Goal: Task Accomplishment & Management: Use online tool/utility

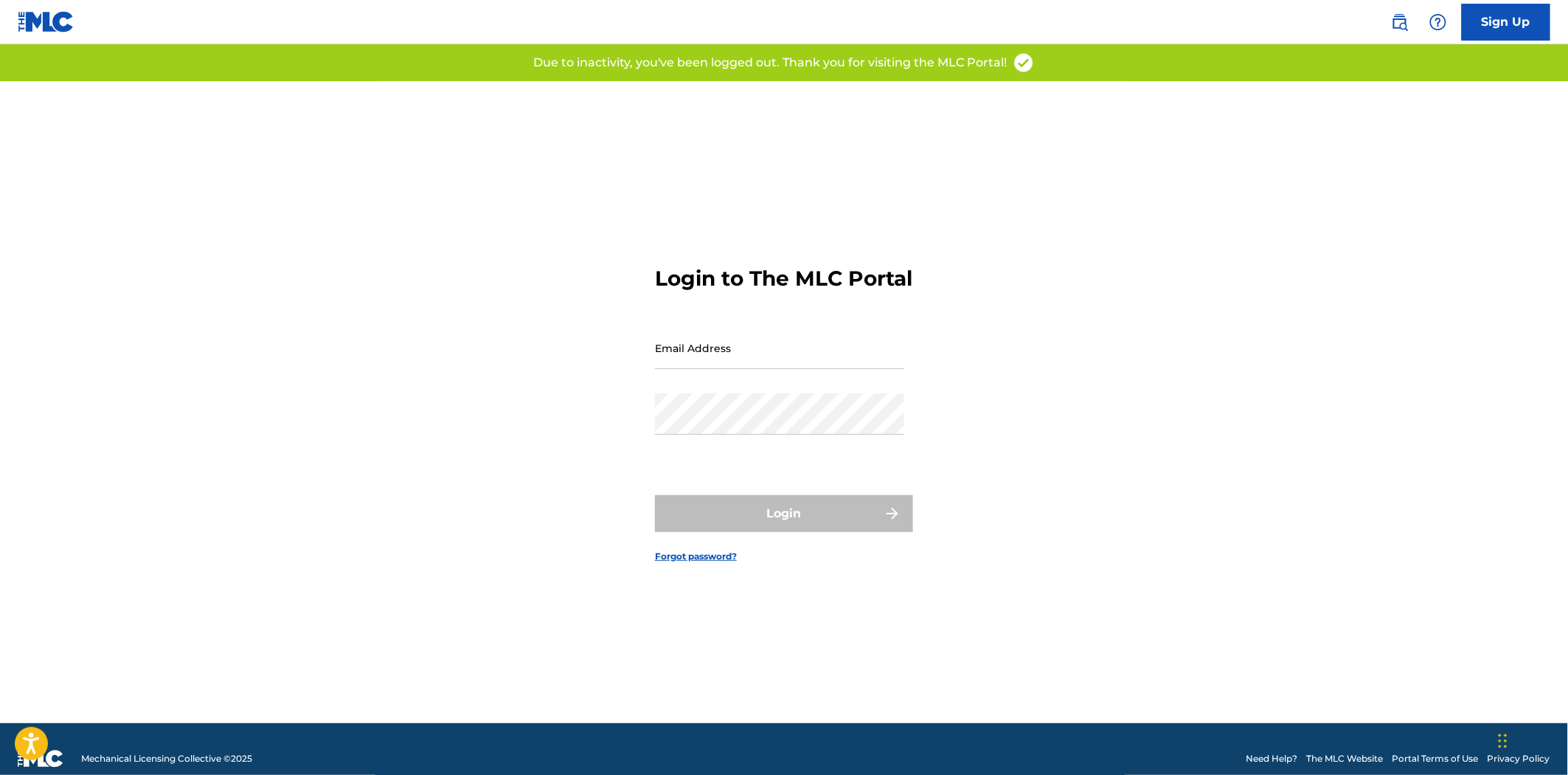
type input "[PERSON_NAME][EMAIL_ADDRESS][DOMAIN_NAME]"
click at [812, 532] on div "Login" at bounding box center [784, 513] width 259 height 37
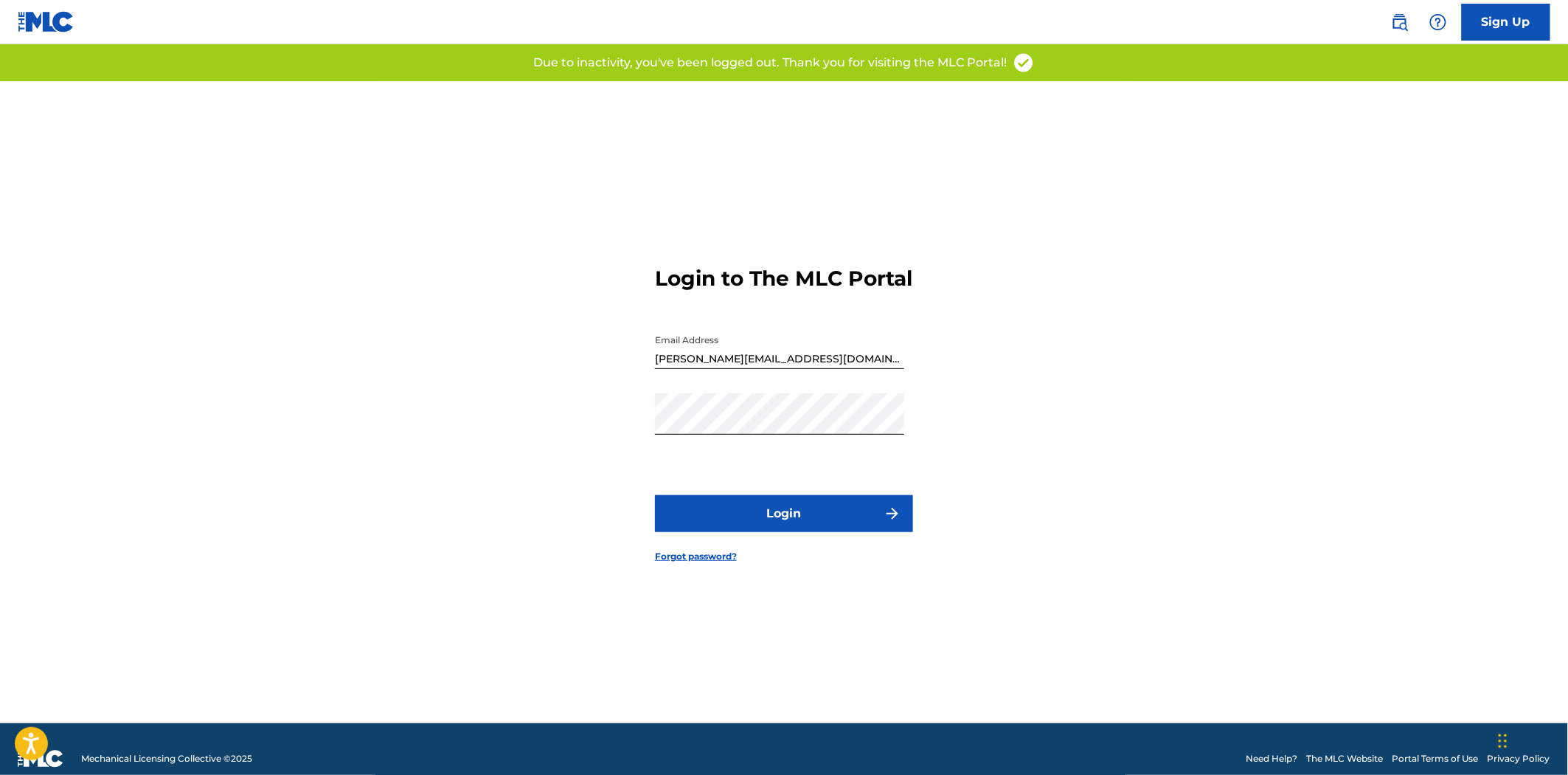
click at [807, 526] on button "Login" at bounding box center [784, 513] width 259 height 37
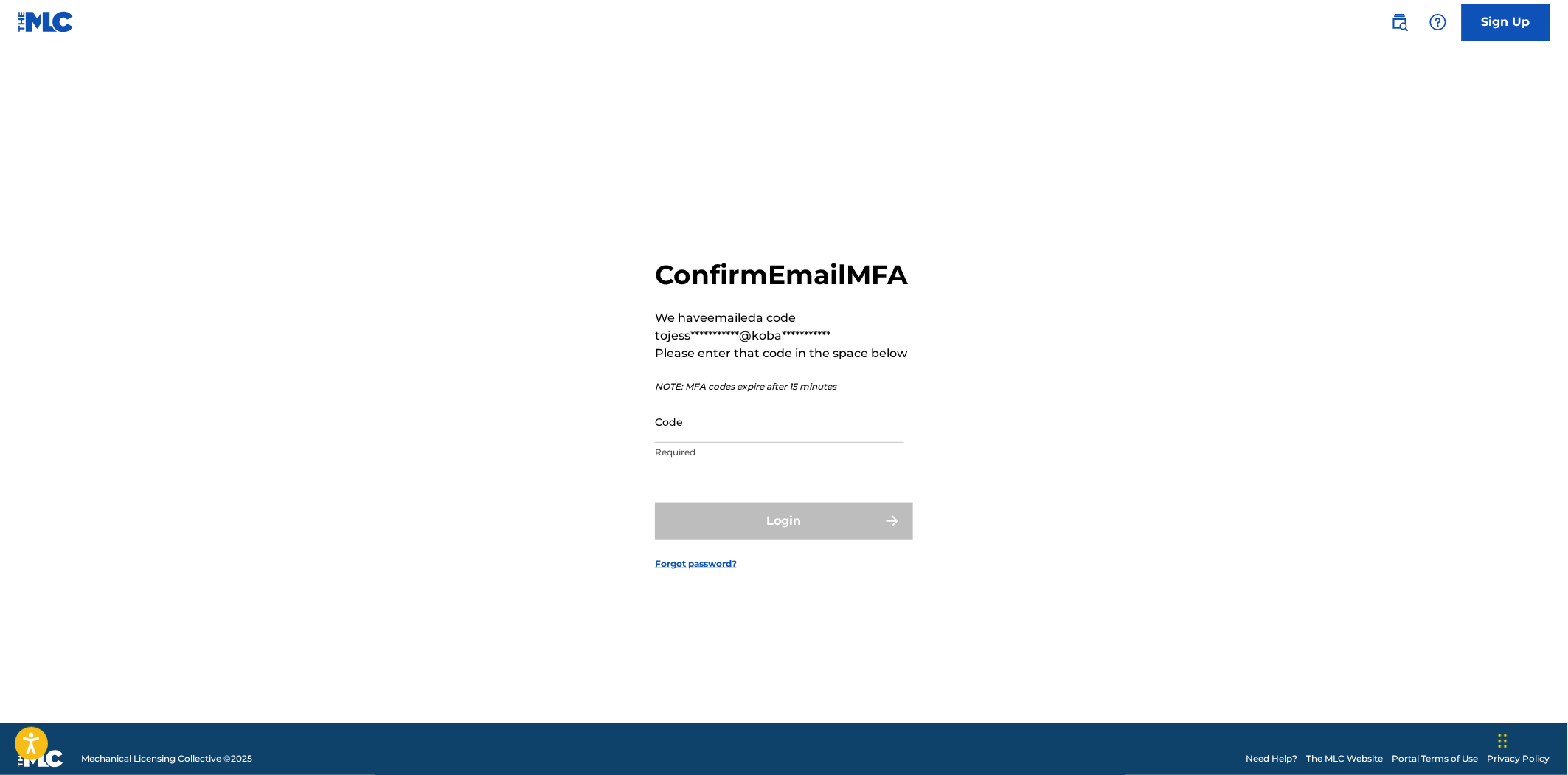
click at [782, 442] on input "Code" at bounding box center [780, 422] width 249 height 42
paste input "737193"
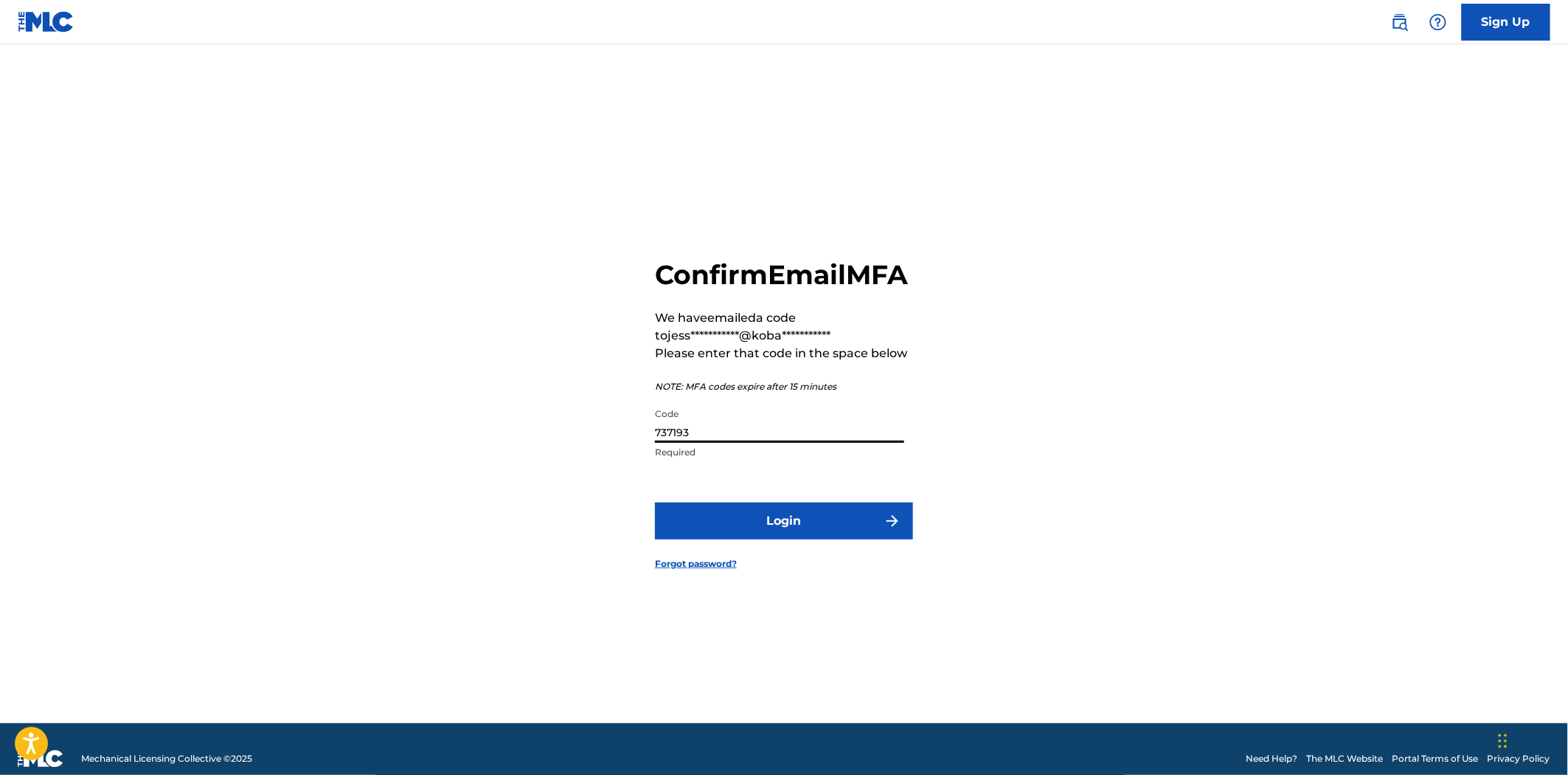
type input "737193"
click at [795, 539] on button "Login" at bounding box center [784, 521] width 259 height 37
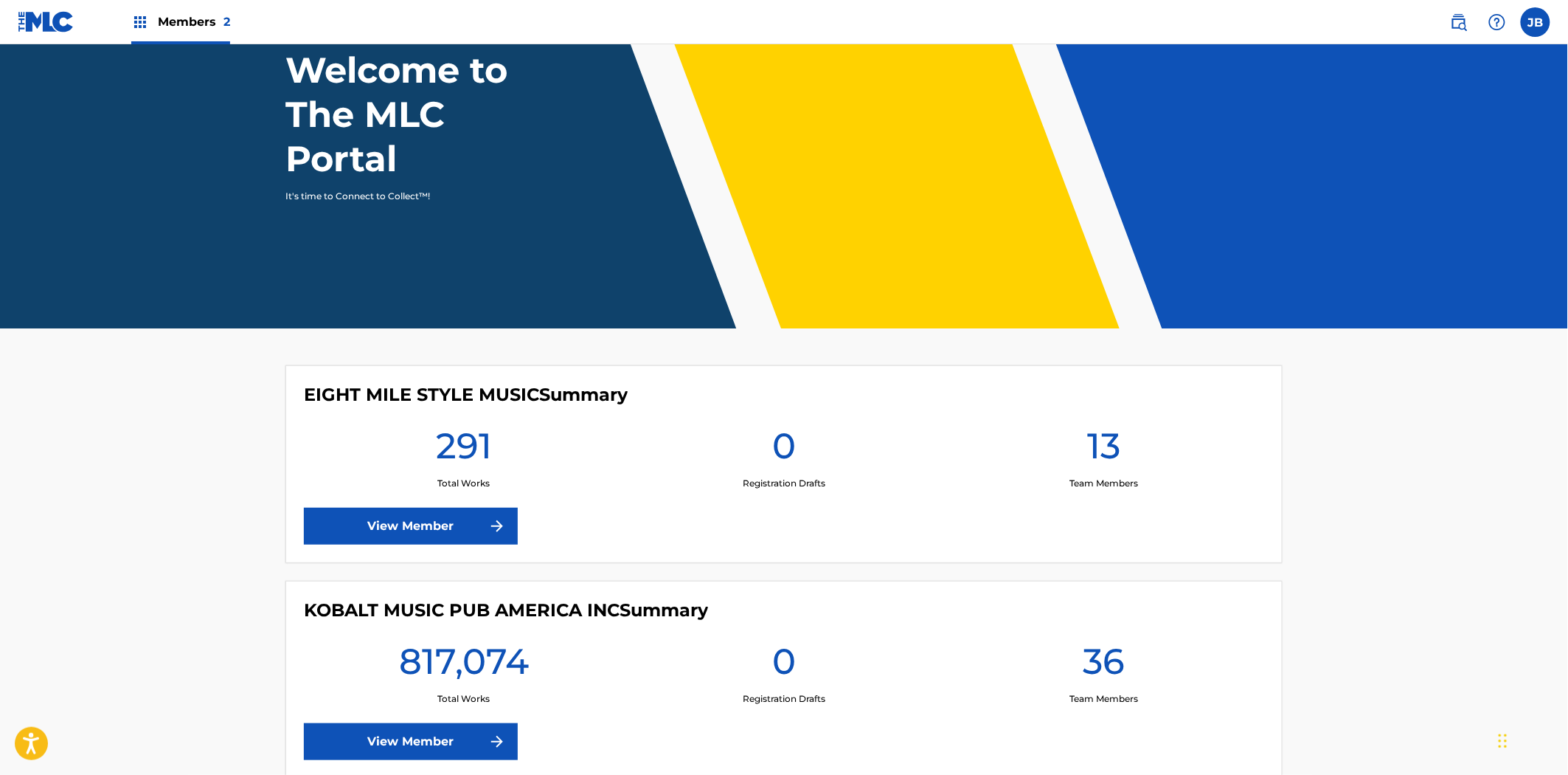
scroll to position [196, 0]
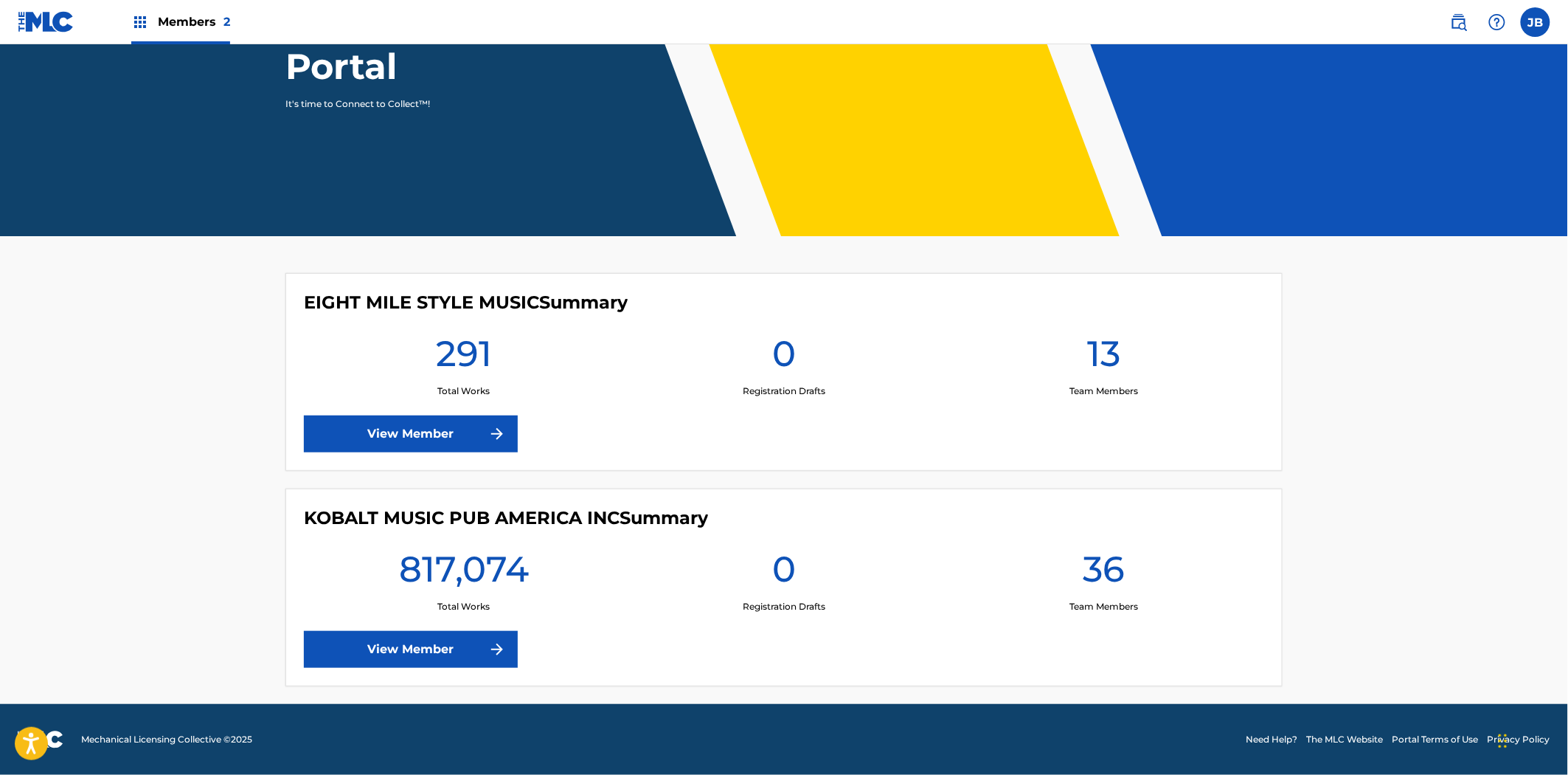
click at [472, 649] on link "View Member" at bounding box center [411, 649] width 214 height 37
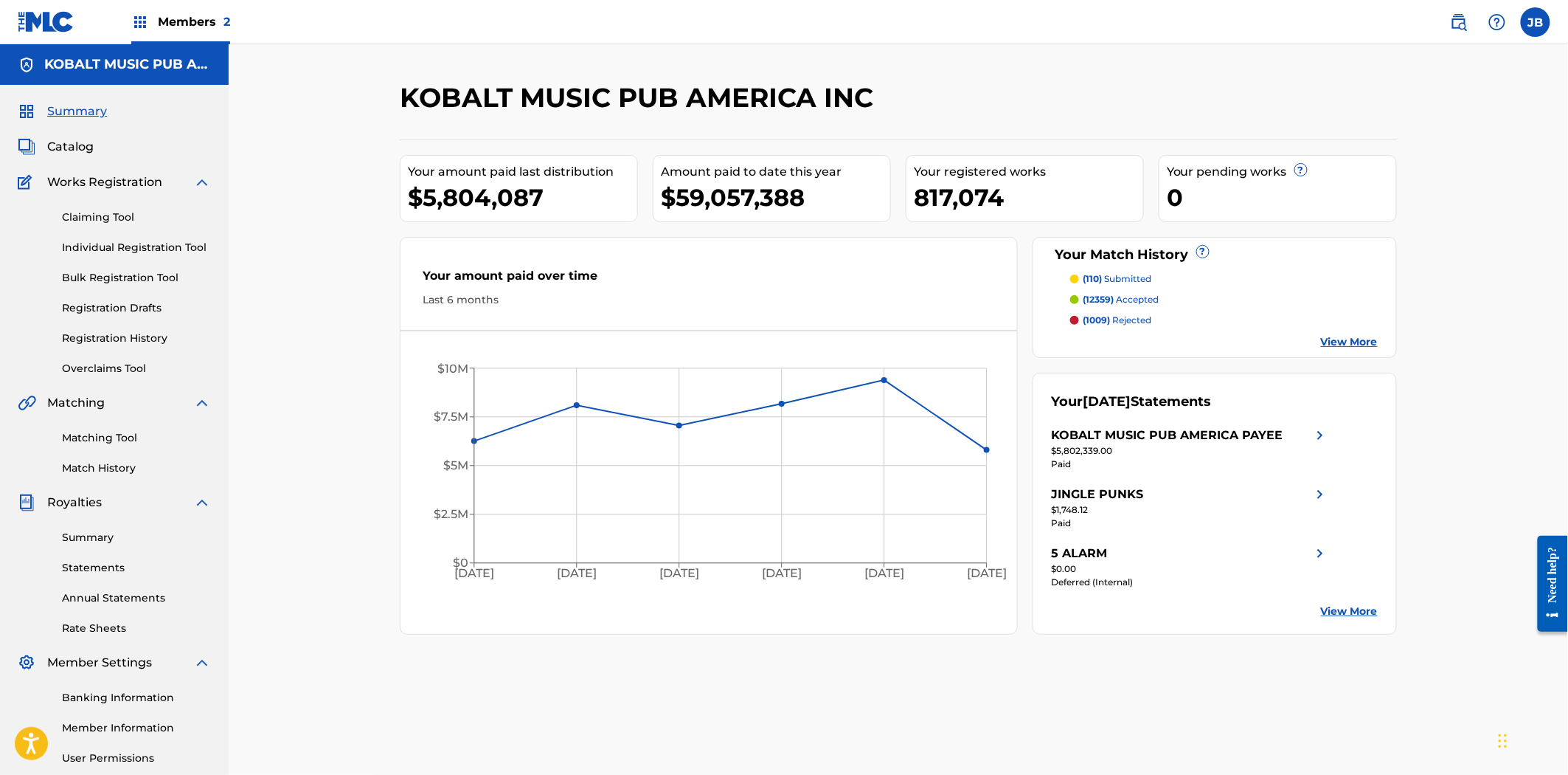
click at [81, 436] on link "Matching Tool" at bounding box center [136, 437] width 149 height 16
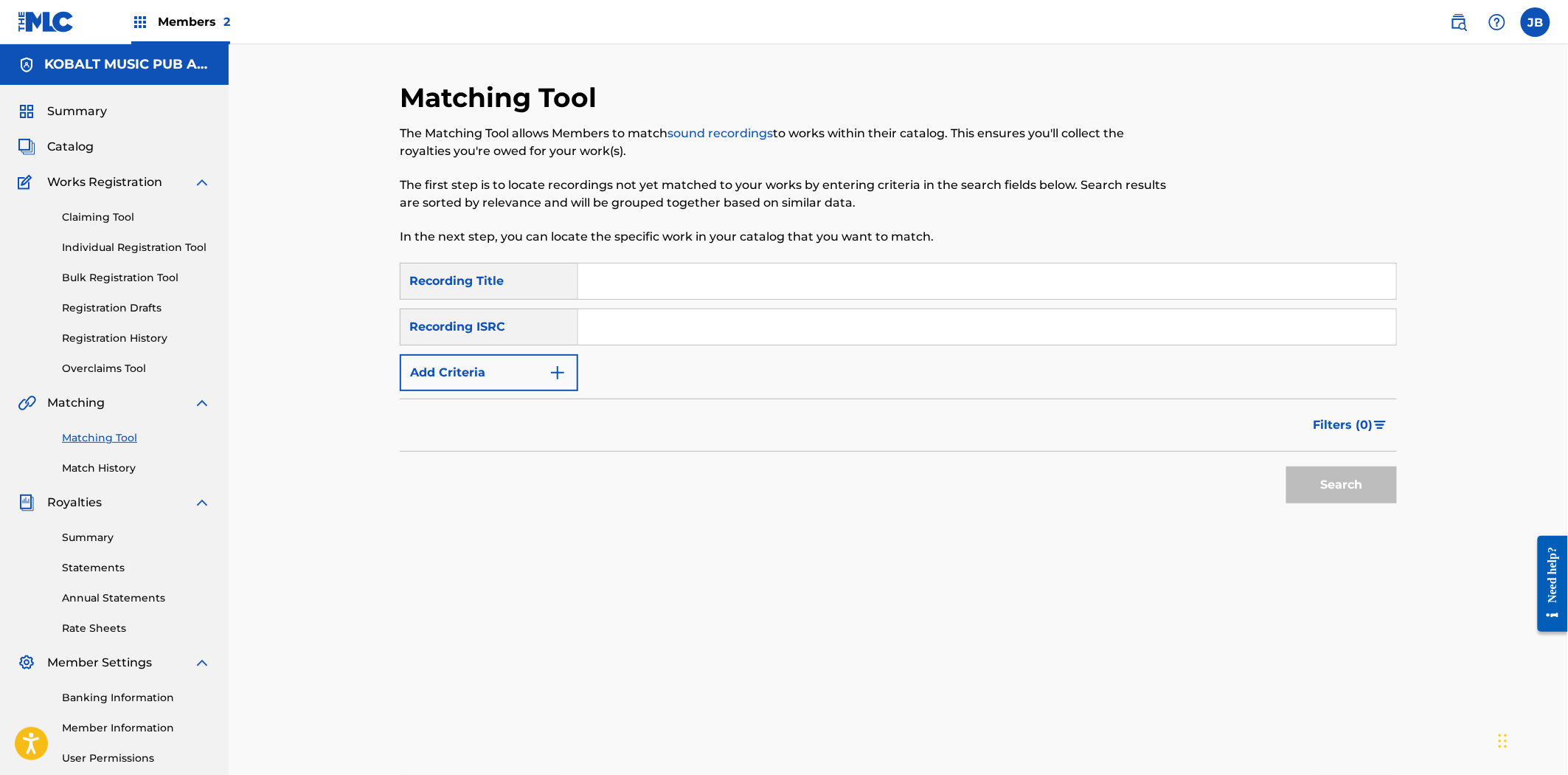
click at [704, 318] on input "Search Form" at bounding box center [988, 327] width 818 height 36
click at [1286, 466] on button "Search" at bounding box center [1341, 485] width 111 height 37
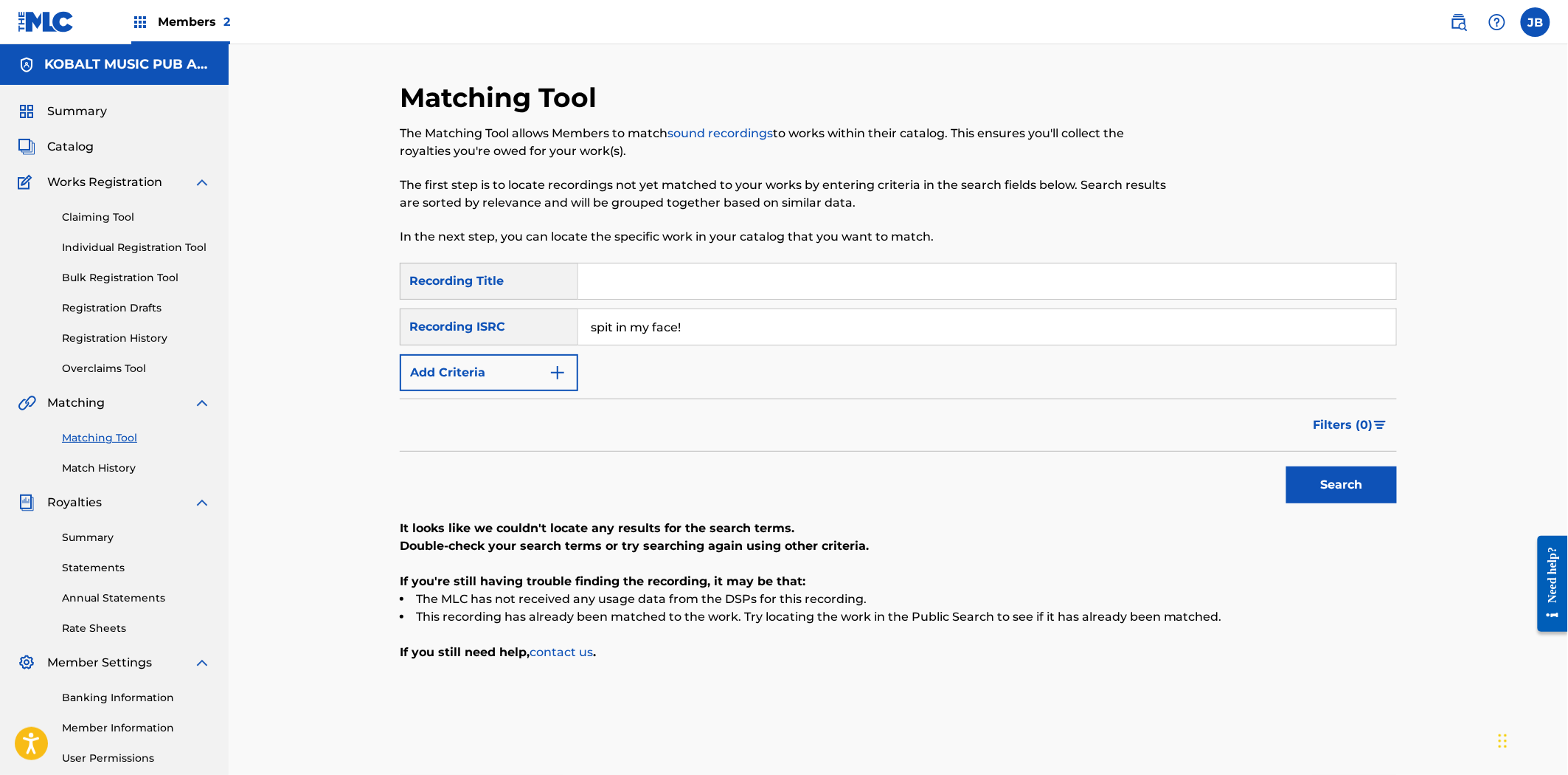
type input "spit in my face!"
click at [1286, 466] on button "Search" at bounding box center [1341, 485] width 111 height 37
drag, startPoint x: 692, startPoint y: 330, endPoint x: 568, endPoint y: 318, distance: 124.6
click at [568, 318] on div "SearchWithCriteria6837c9c7-03c7-4553-b7f8-675bdf893a32 Recording ISRC spit in m…" at bounding box center [899, 327] width 998 height 37
click at [652, 280] on input "Search Form" at bounding box center [988, 281] width 818 height 36
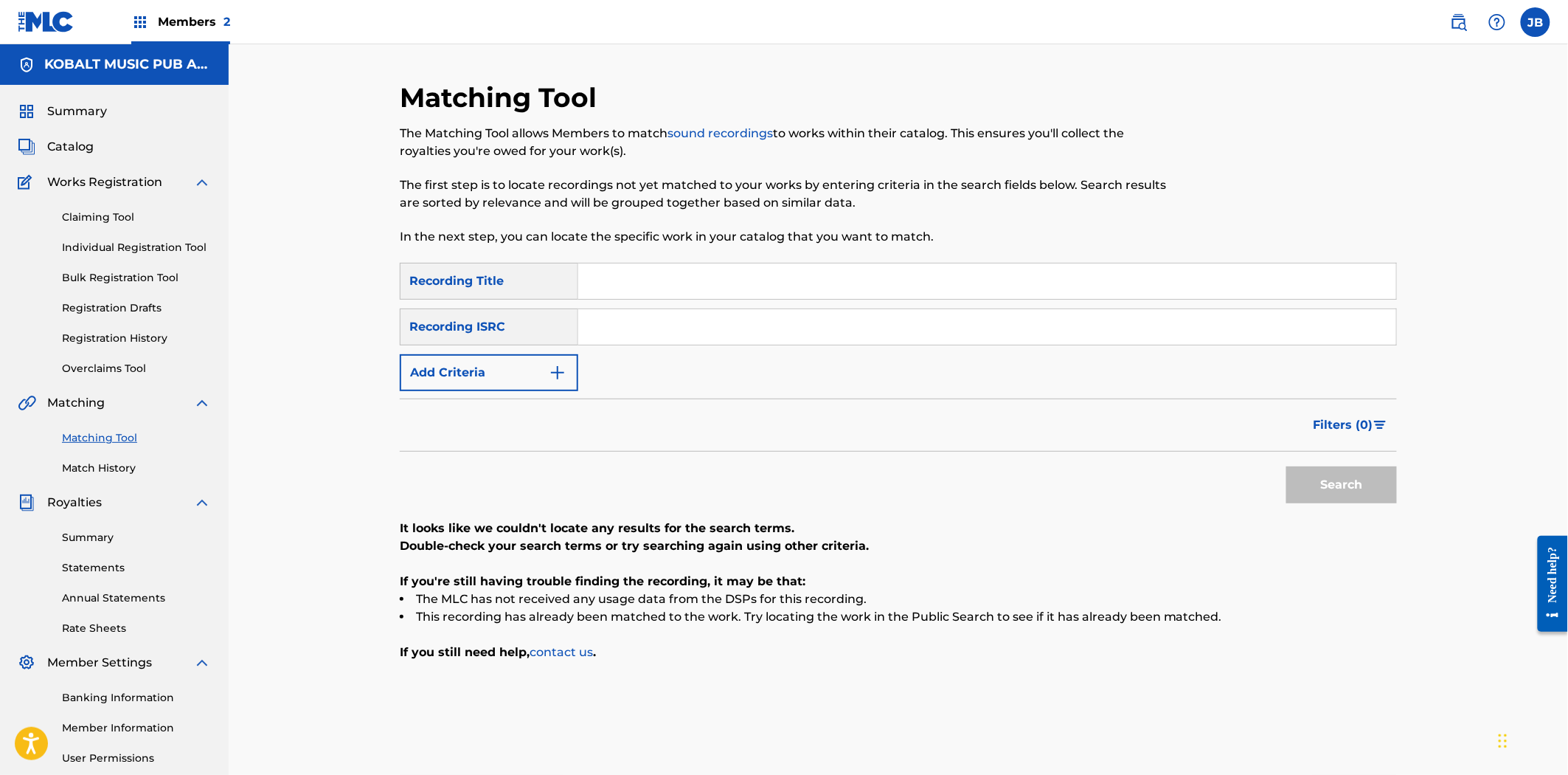
paste input "spit in my face!"
type input "spit in my face!"
click at [1373, 494] on button "Search" at bounding box center [1341, 485] width 111 height 37
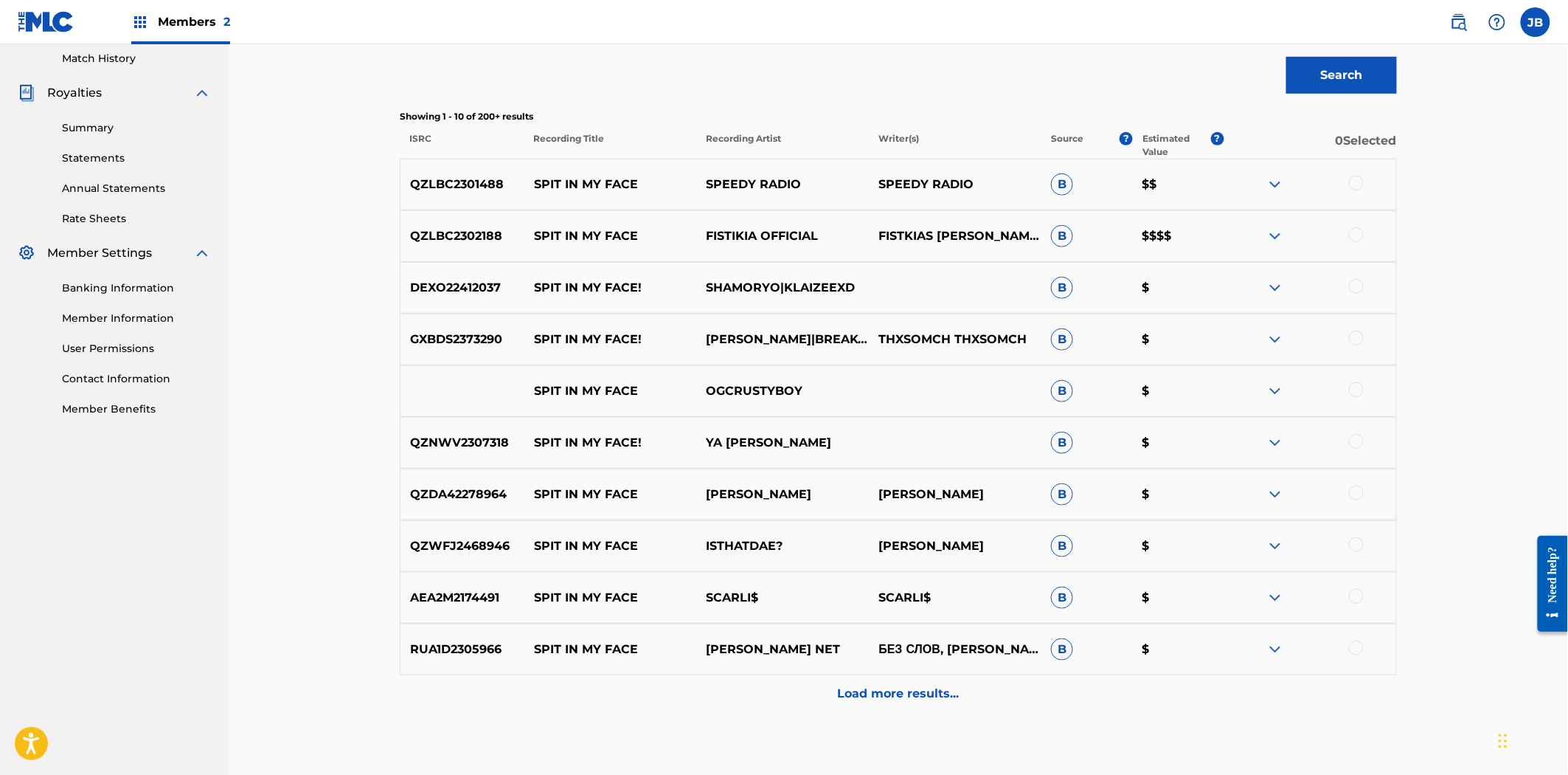
click at [915, 699] on p "Load more results..." at bounding box center [899, 693] width 121 height 17
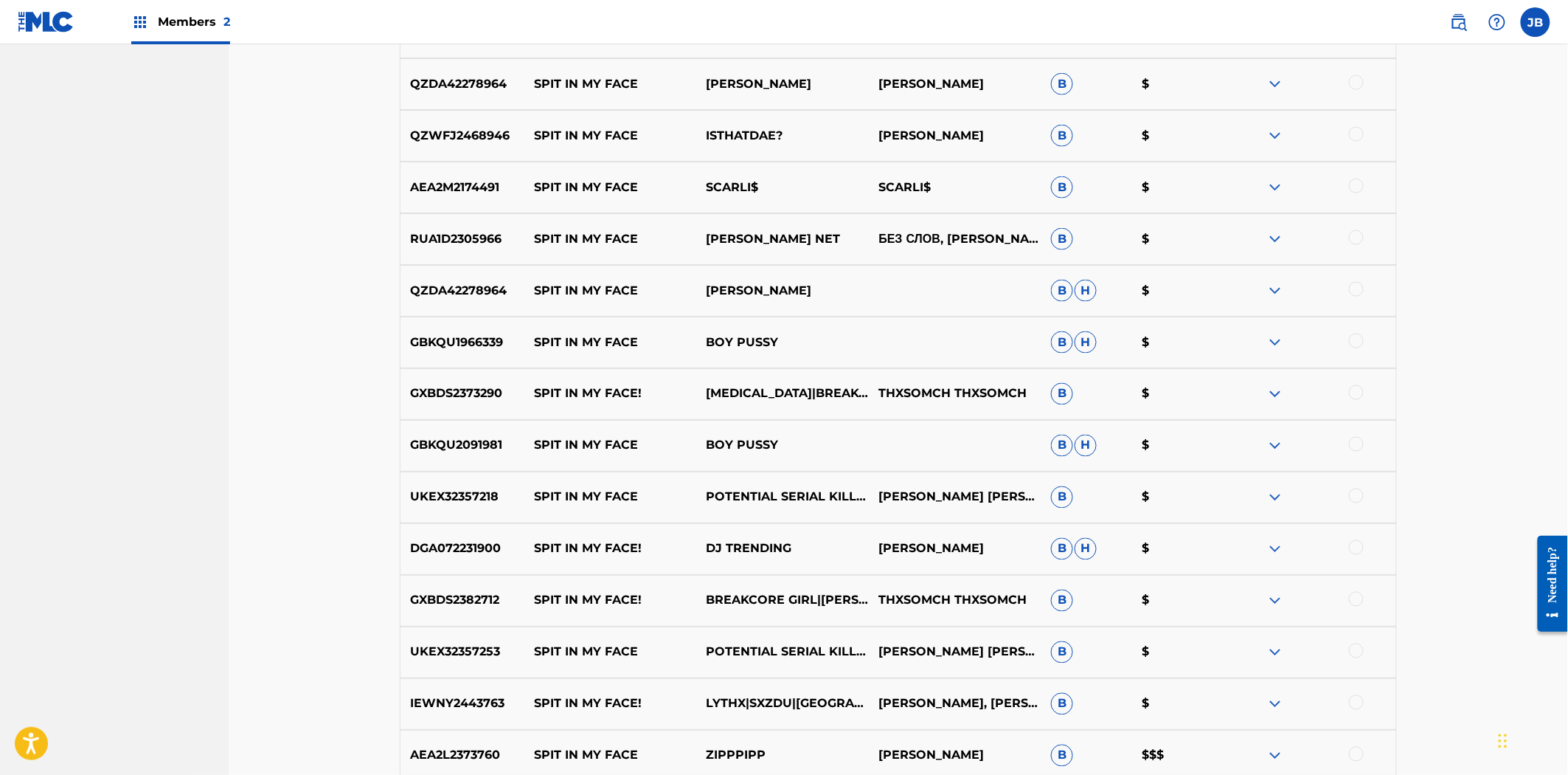
scroll to position [901, 0]
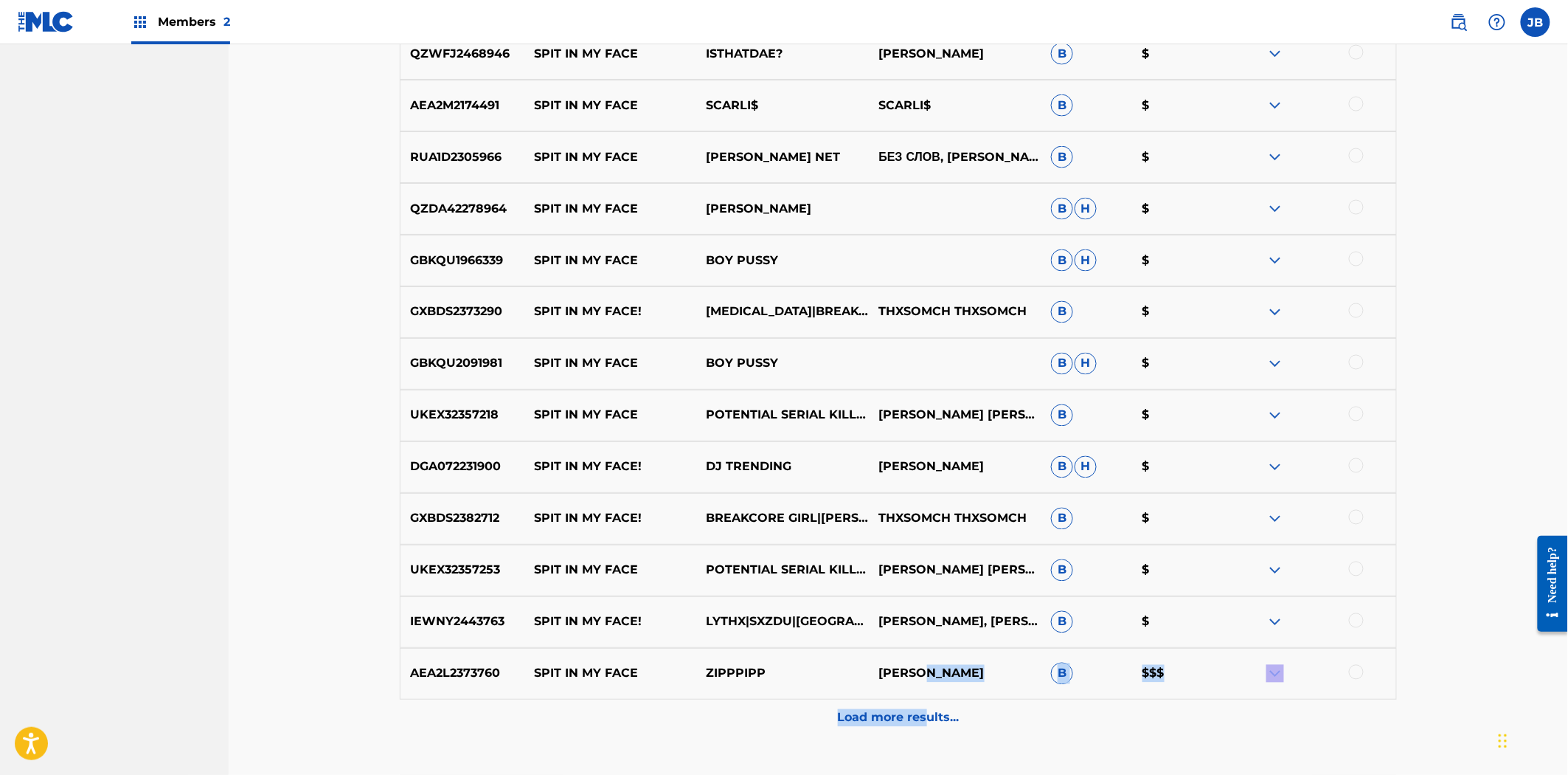
drag, startPoint x: 925, startPoint y: 697, endPoint x: 925, endPoint y: 709, distance: 12.0
click at [925, 709] on div "QZLBC2301488 SPIT IN MY FACE SPEEDY RADIO SPEEDY RADIO B $$ QZLBC2302188 SPIT I…" at bounding box center [899, 201] width 998 height 1070
click at [925, 709] on p "Load more results..." at bounding box center [899, 718] width 121 height 17
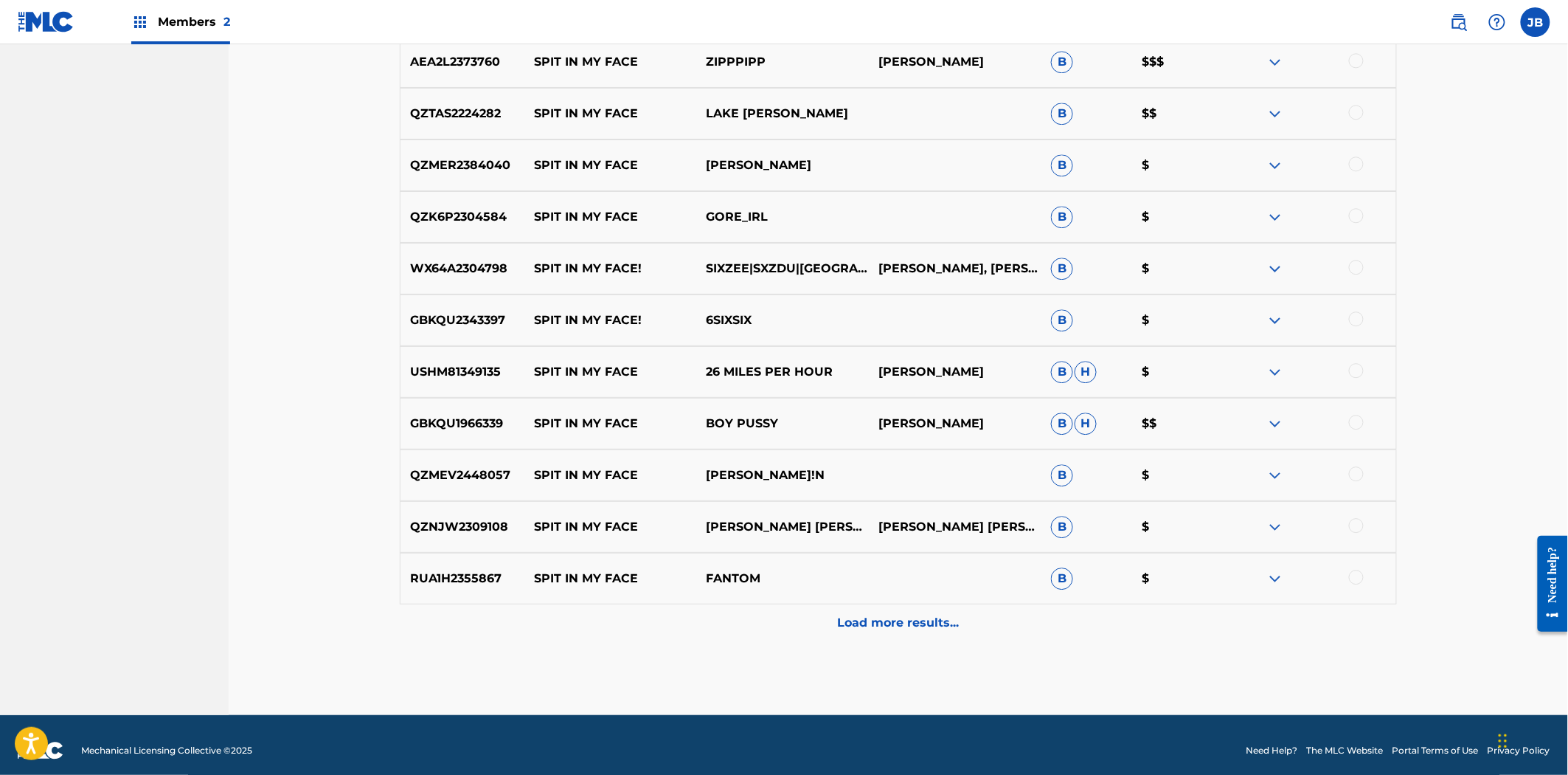
scroll to position [1524, 0]
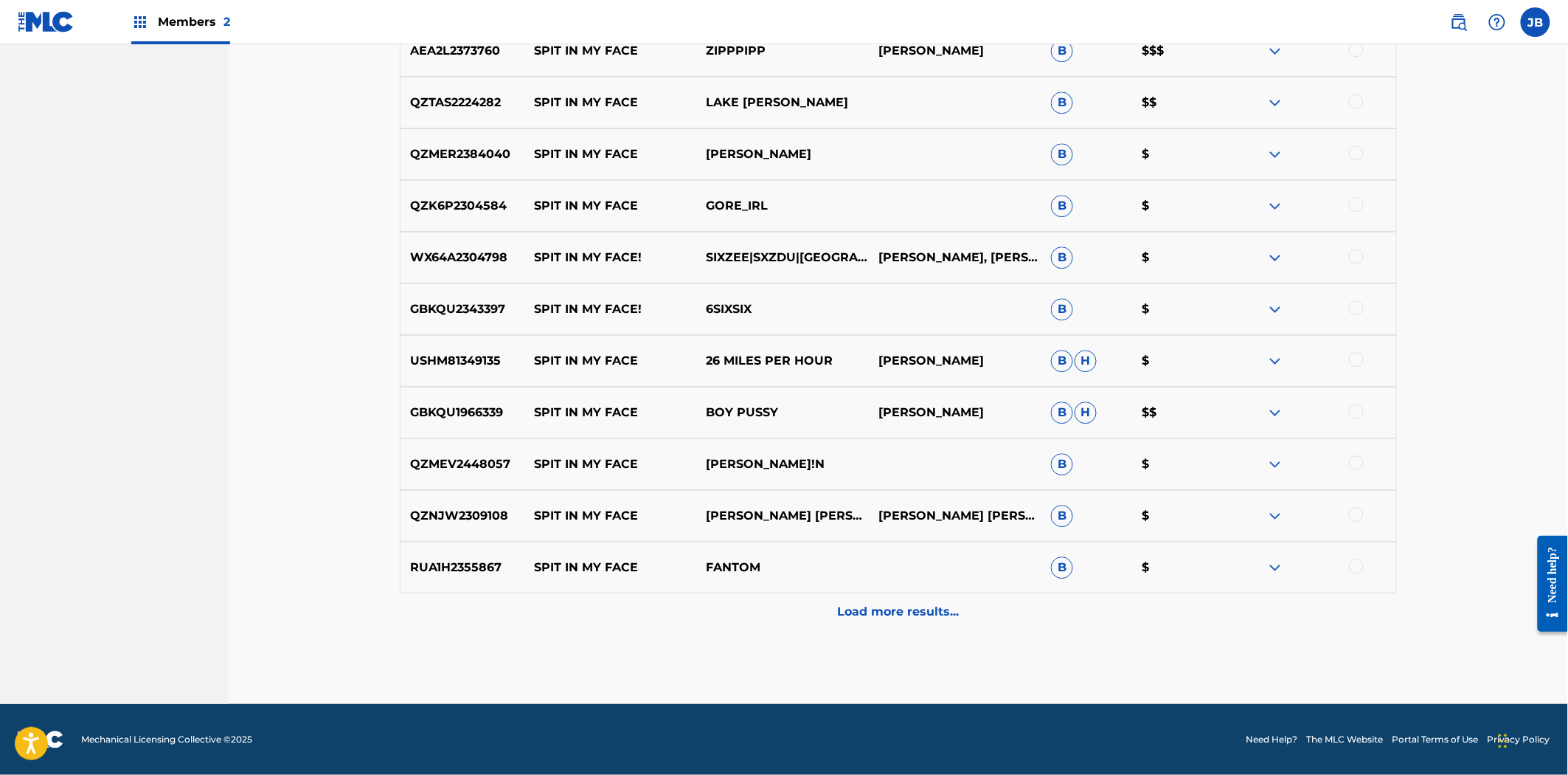
click at [915, 621] on div "Load more results..." at bounding box center [899, 611] width 998 height 37
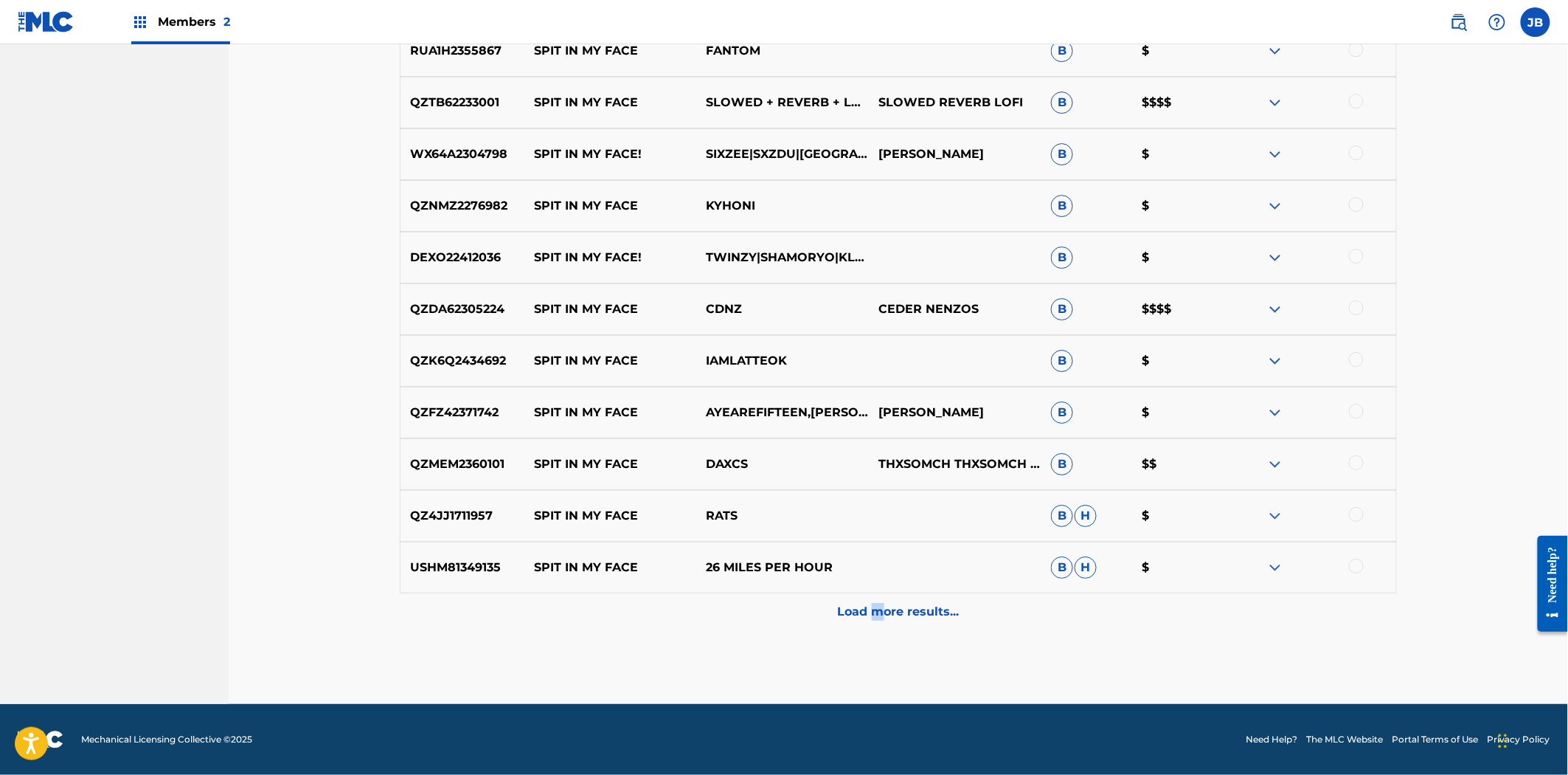
click at [880, 621] on div "Load more results..." at bounding box center [899, 611] width 998 height 37
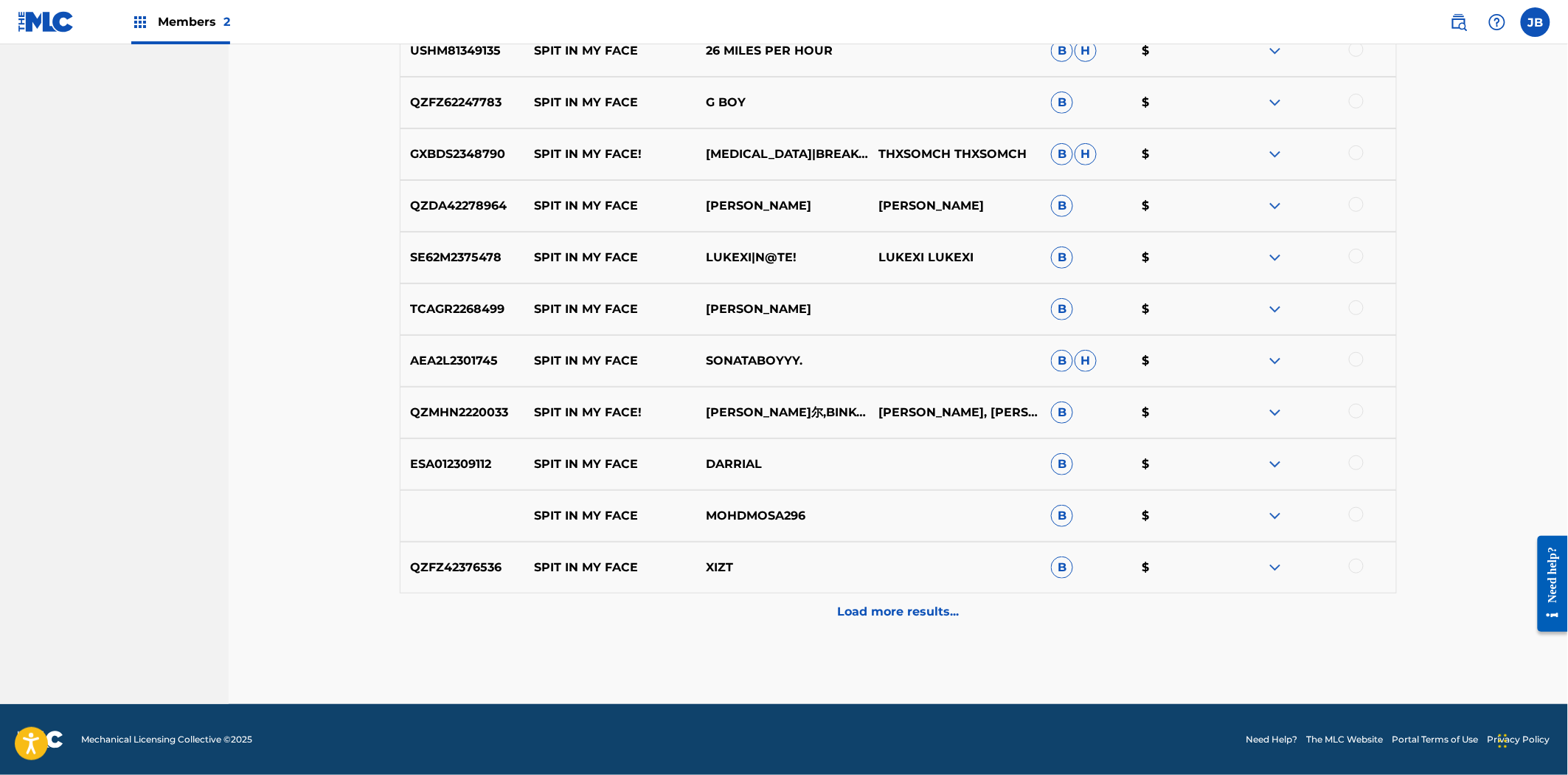
click at [861, 621] on div "Load more results..." at bounding box center [899, 611] width 998 height 37
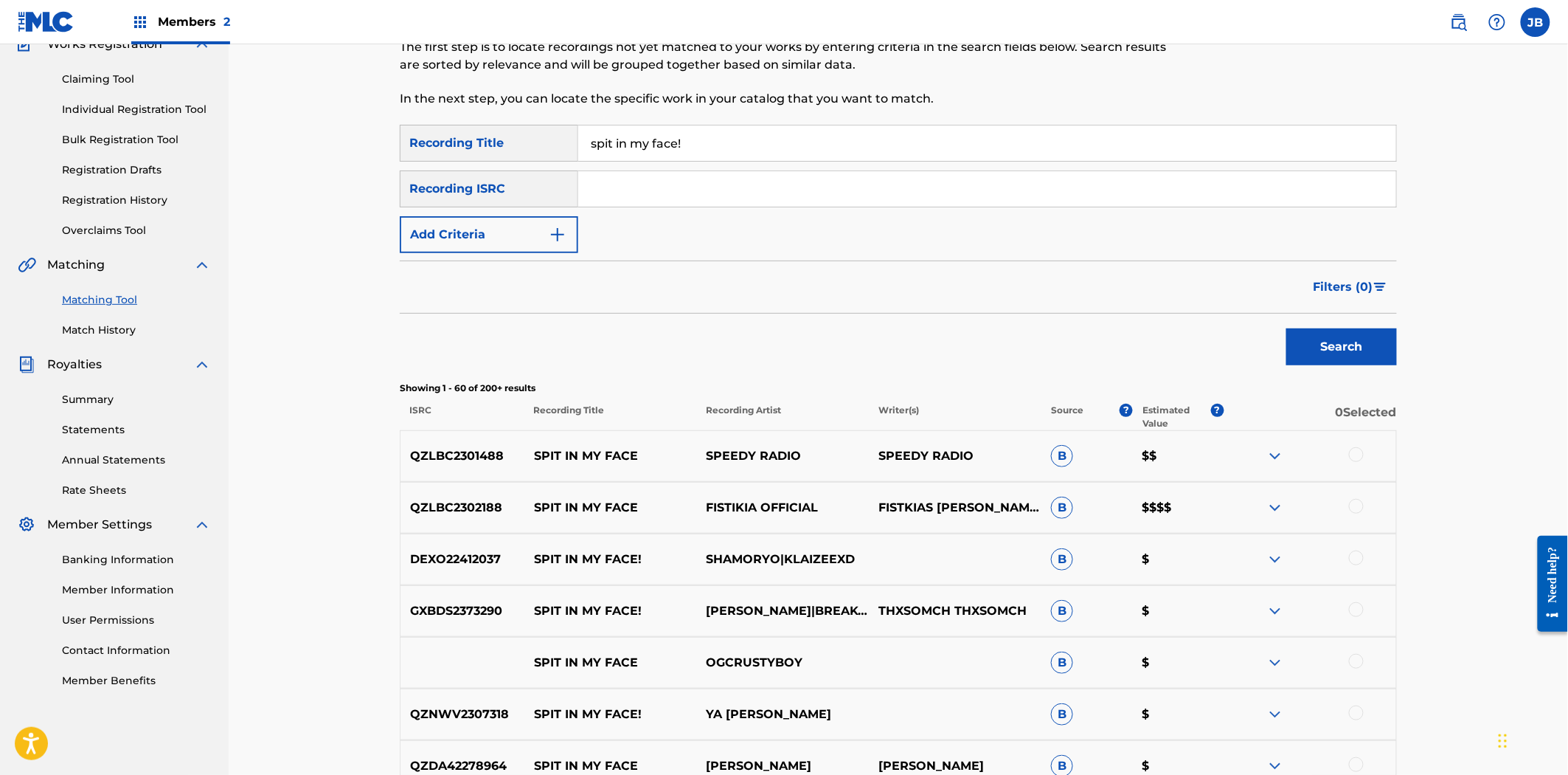
scroll to position [0, 0]
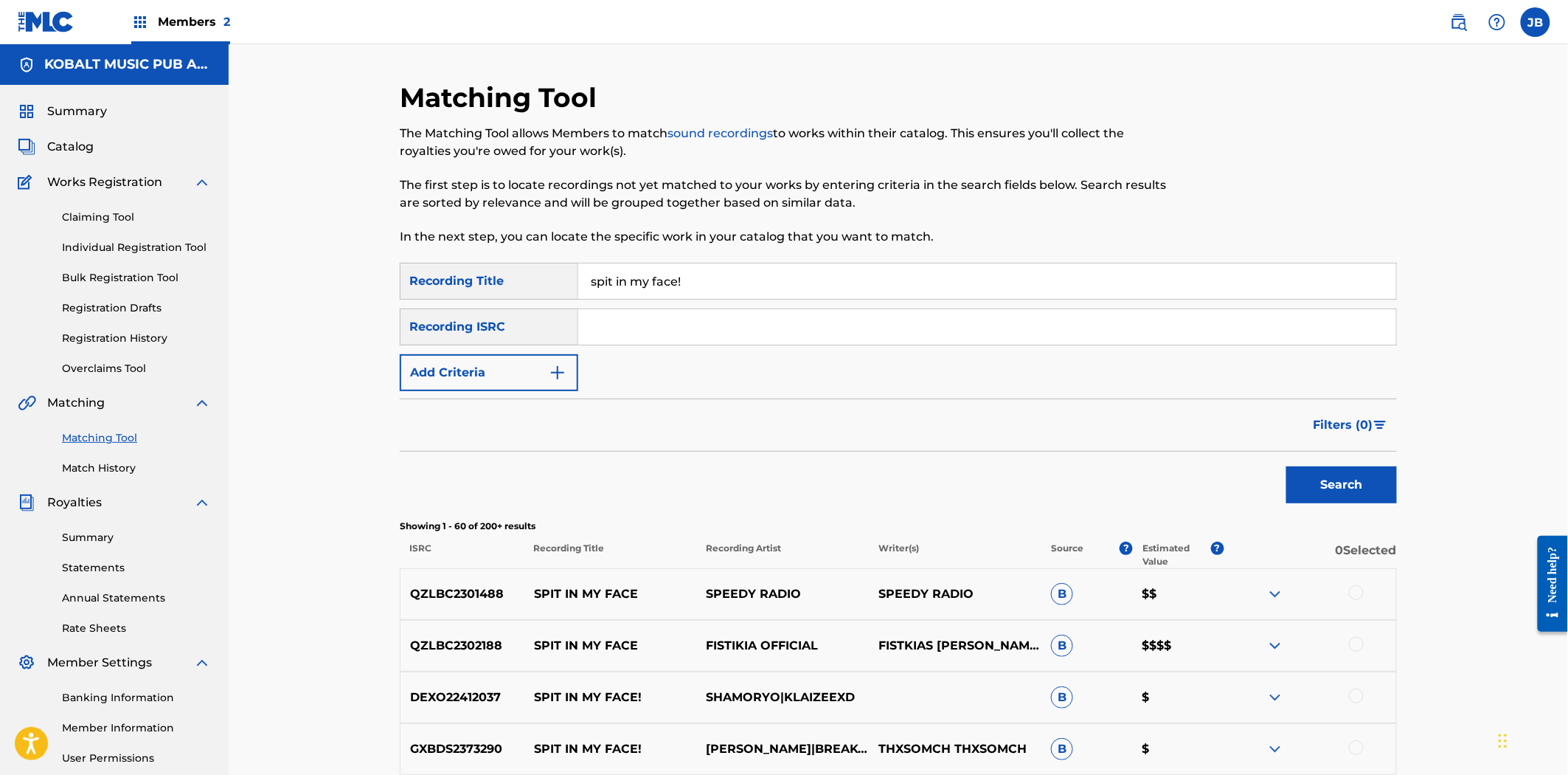
click at [614, 348] on div "SearchWithCriteriad0e02b6f-dc13-47d1-bb38-b34c224773a1 Recording Title spit in …" at bounding box center [899, 327] width 998 height 128
click at [619, 330] on input "Search Form" at bounding box center [988, 327] width 818 height 36
click at [536, 378] on button "Add Criteria" at bounding box center [489, 373] width 179 height 37
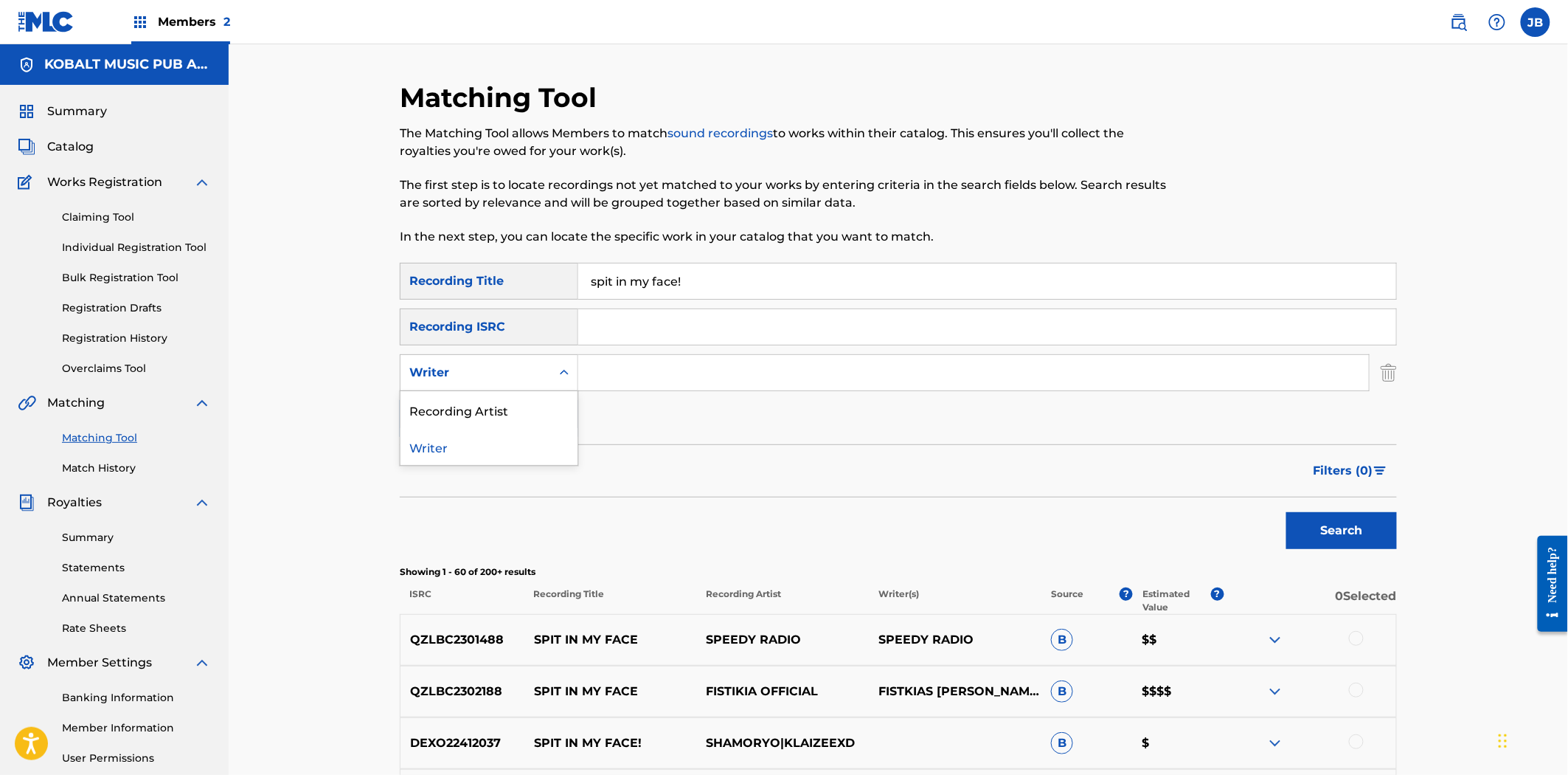
click at [494, 368] on div "Writer" at bounding box center [476, 372] width 133 height 17
click at [611, 417] on div "SearchWithCriteriad0e02b6f-dc13-47d1-bb38-b34c224773a1 Recording Title spit in …" at bounding box center [899, 349] width 998 height 174
click at [472, 378] on div "Writer" at bounding box center [476, 373] width 150 height 28
click at [462, 409] on div "Recording Artist" at bounding box center [489, 409] width 177 height 37
click at [964, 363] on input "Search Form" at bounding box center [974, 373] width 791 height 36
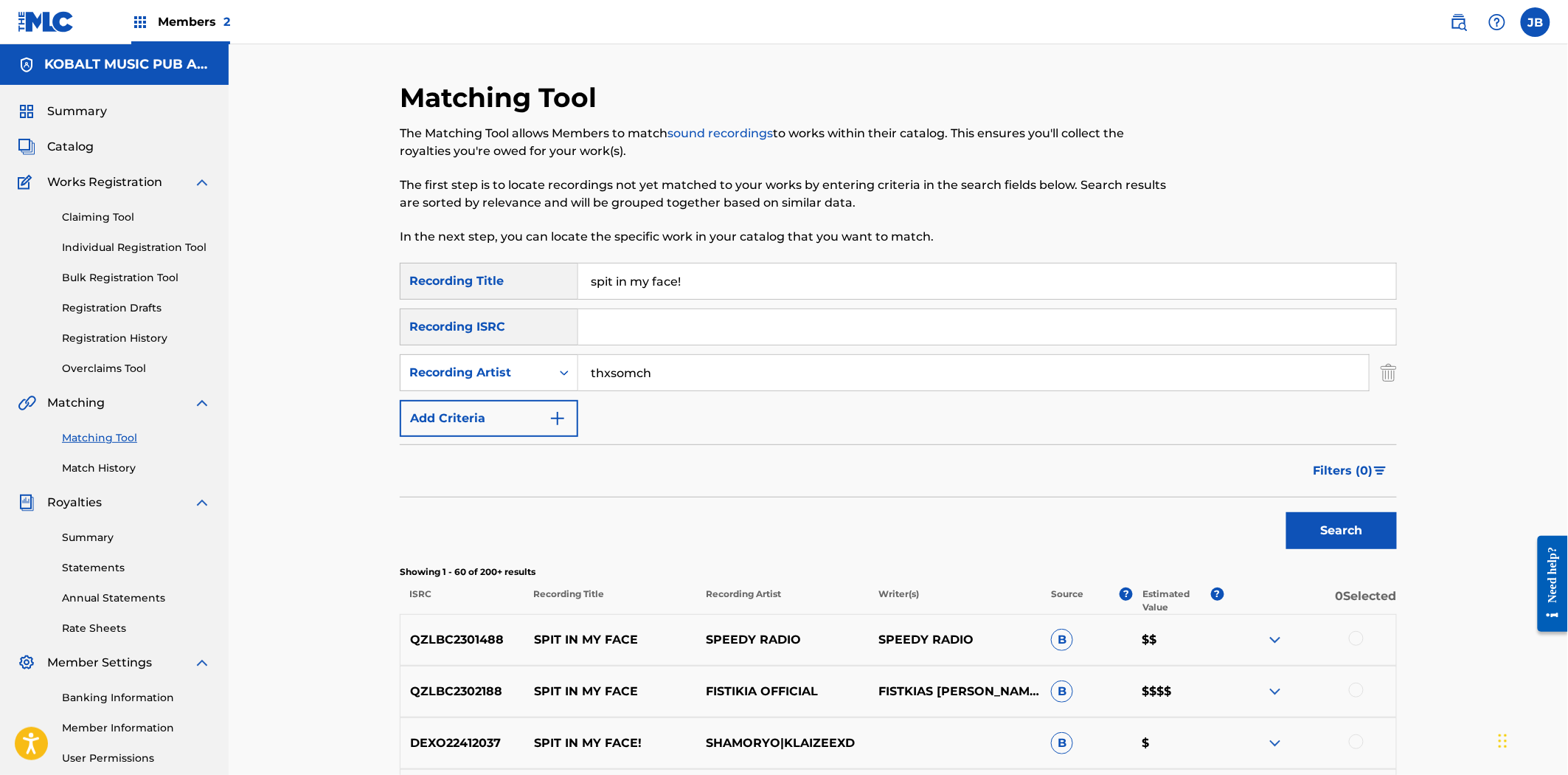
type input "thxsomch"
click at [1286, 512] on button "Search" at bounding box center [1341, 531] width 111 height 37
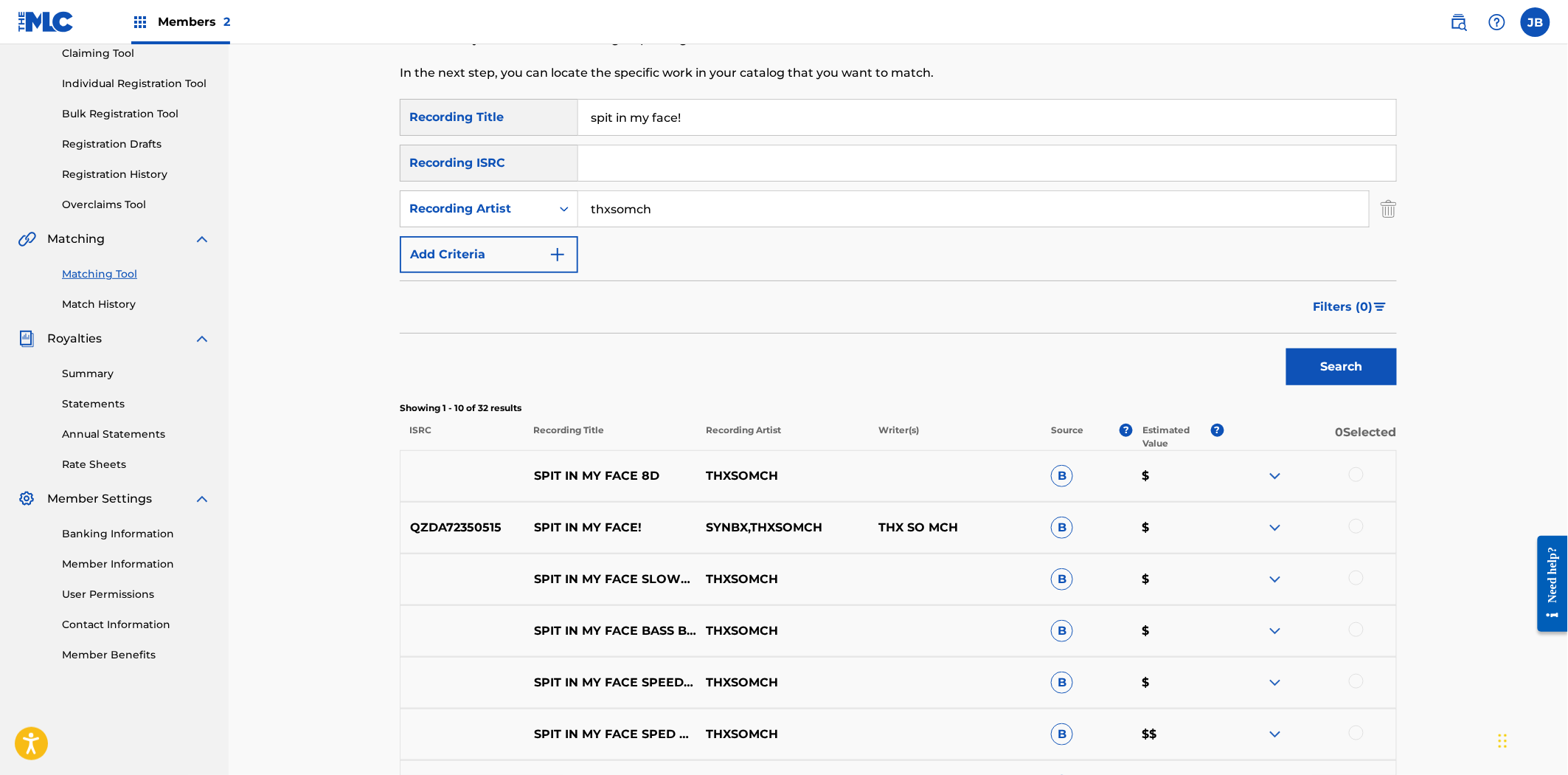
scroll to position [409, 0]
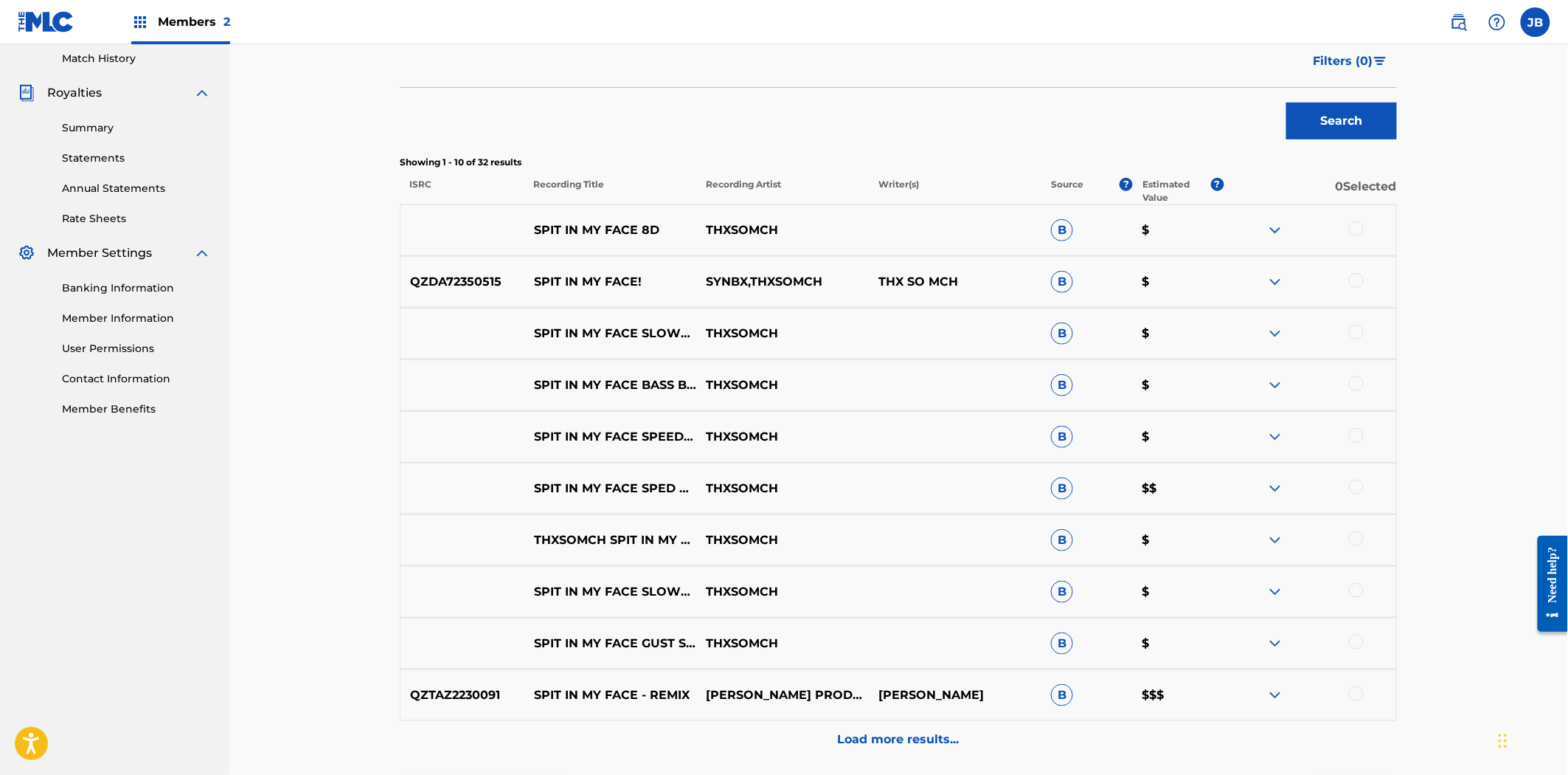
click at [849, 751] on div "Load more results..." at bounding box center [899, 739] width 998 height 37
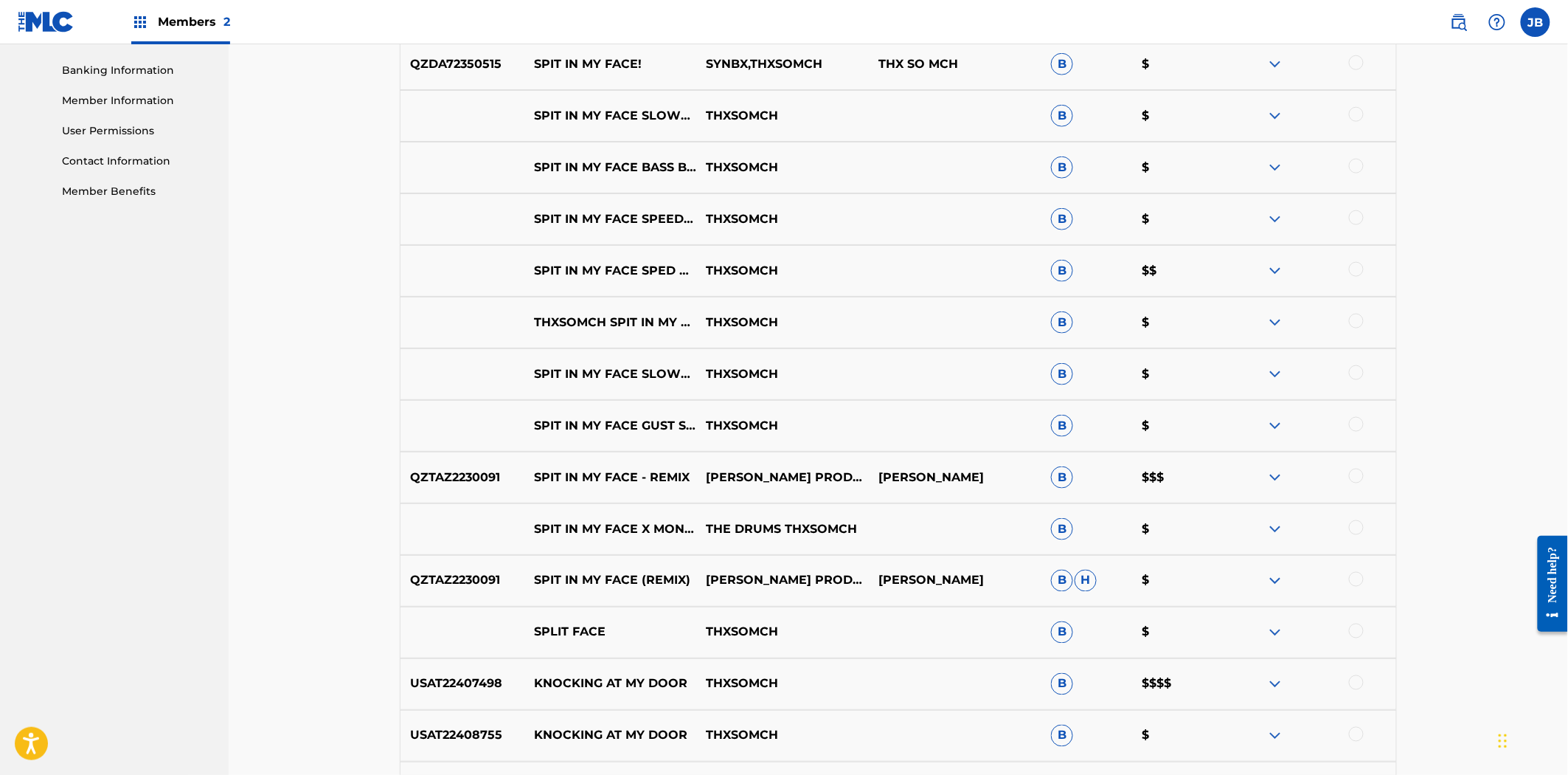
scroll to position [655, 0]
